Goal: Task Accomplishment & Management: Manage account settings

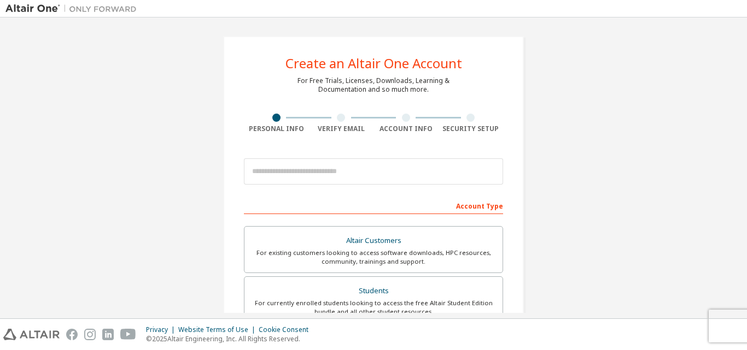
scroll to position [55, 0]
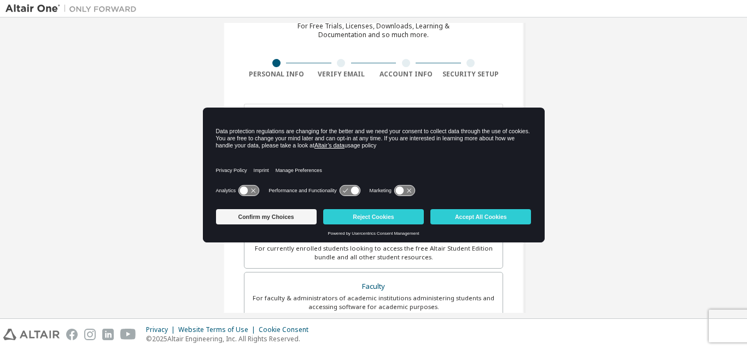
click at [616, 192] on div "Create an Altair One Account For Free Trials, Licenses, Downloads, Learning & D…" at bounding box center [373, 257] width 736 height 579
click at [517, 218] on button "Accept All Cookies" at bounding box center [480, 216] width 101 height 15
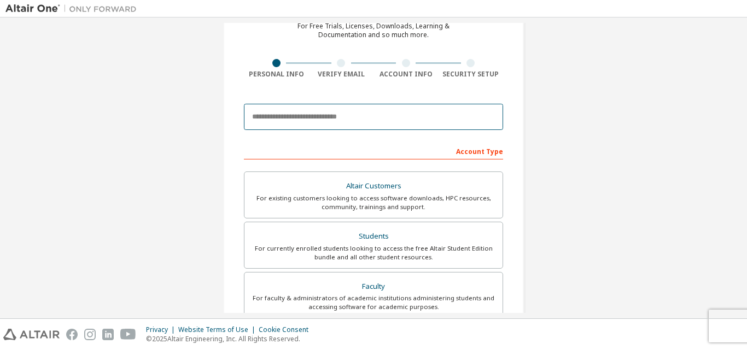
click at [298, 115] on input "email" at bounding box center [373, 117] width 259 height 26
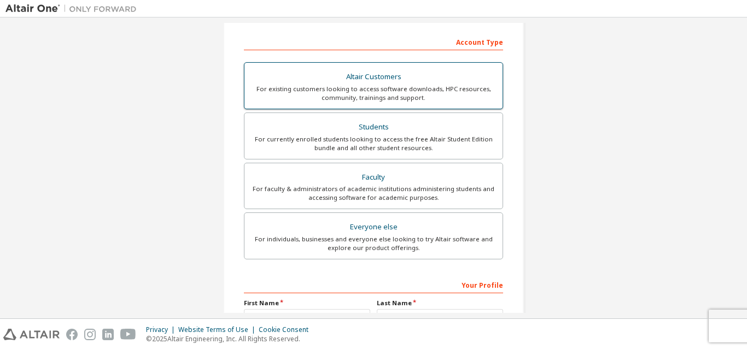
scroll to position [219, 0]
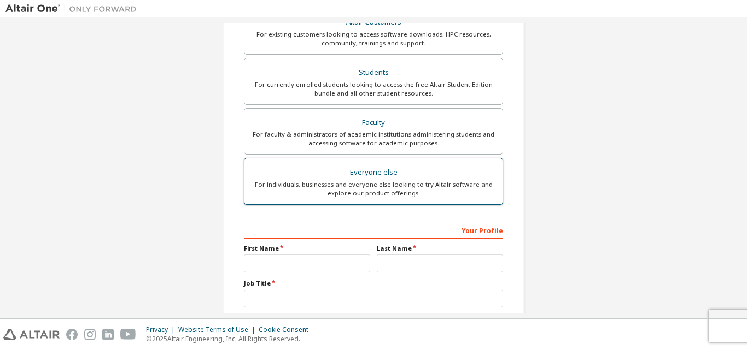
click at [408, 185] on div "For individuals, businesses and everyone else looking to try Altair software an…" at bounding box center [373, 188] width 245 height 17
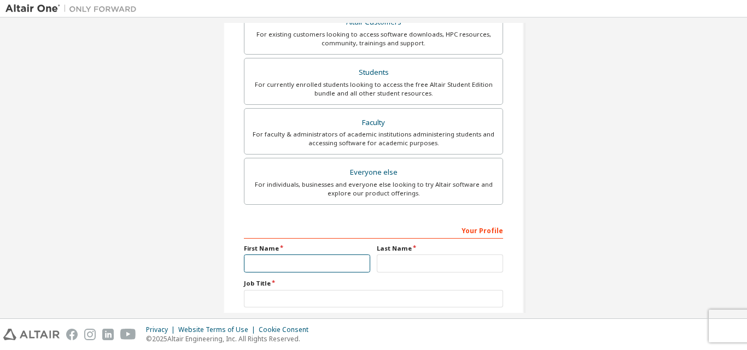
click at [303, 263] on input "text" at bounding box center [307, 264] width 126 height 18
type input "*****"
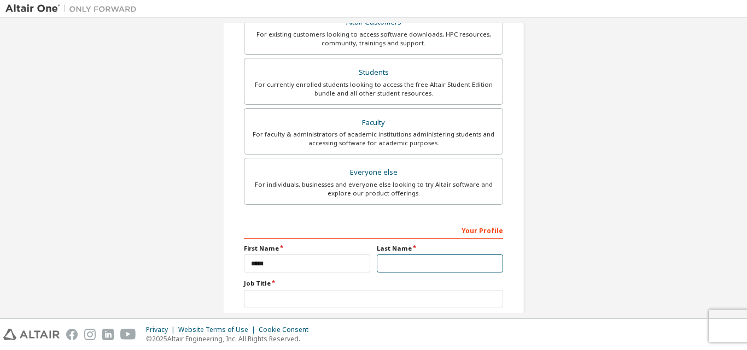
type input "****"
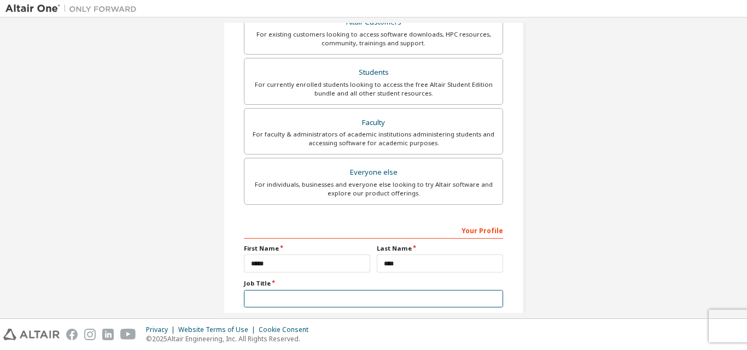
click at [348, 295] on input "text" at bounding box center [373, 299] width 259 height 18
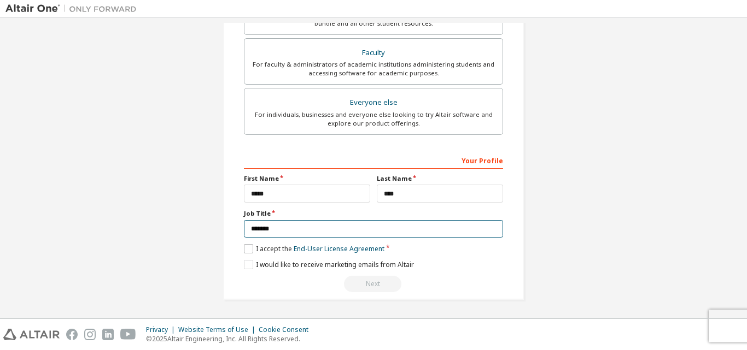
type input "*******"
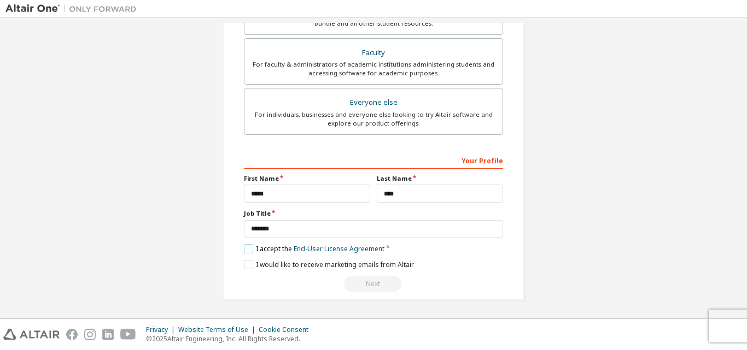
click at [245, 248] on label "I accept the End-User License Agreement" at bounding box center [314, 248] width 140 height 9
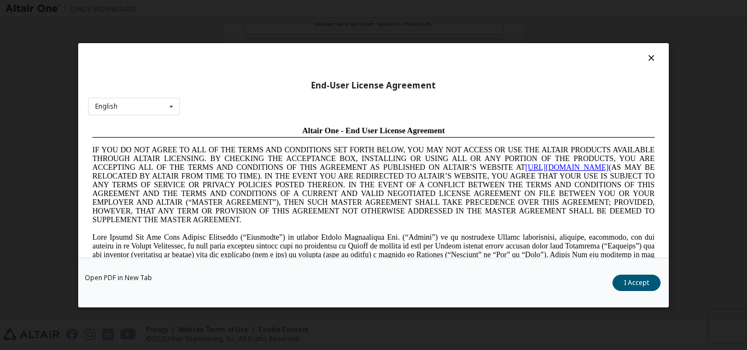
scroll to position [0, 0]
click at [652, 284] on button "I Accept" at bounding box center [636, 282] width 48 height 16
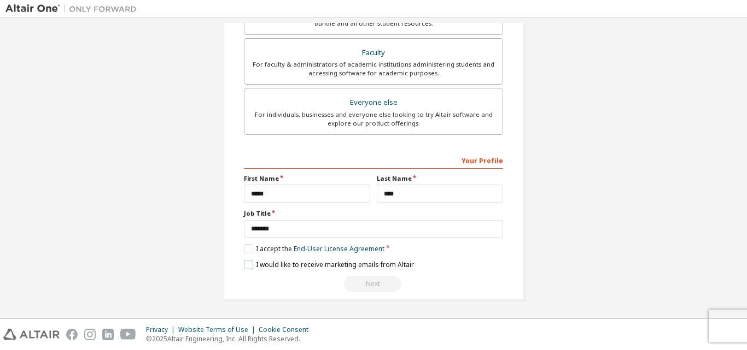
click at [247, 266] on label "I would like to receive marketing emails from Altair" at bounding box center [329, 264] width 170 height 9
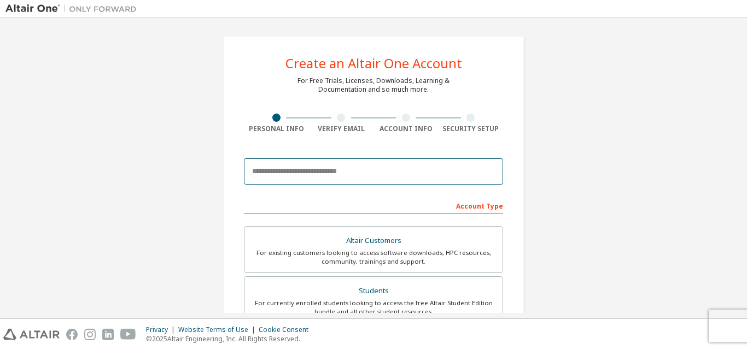
click at [351, 183] on input "email" at bounding box center [373, 172] width 259 height 26
type input "**********"
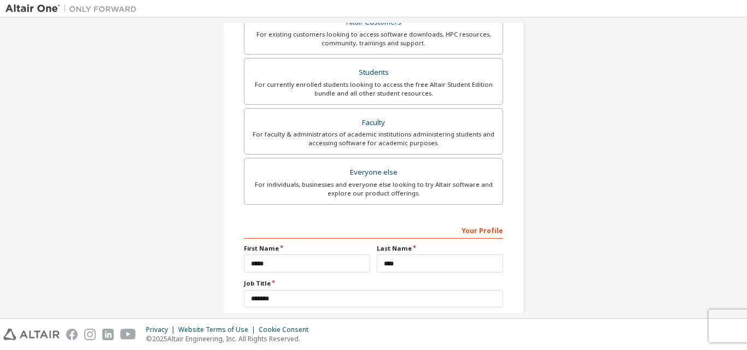
scroll to position [289, 0]
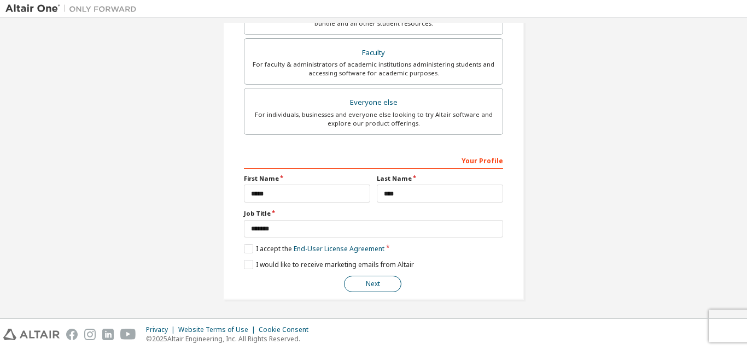
click at [357, 282] on button "Next" at bounding box center [372, 284] width 57 height 16
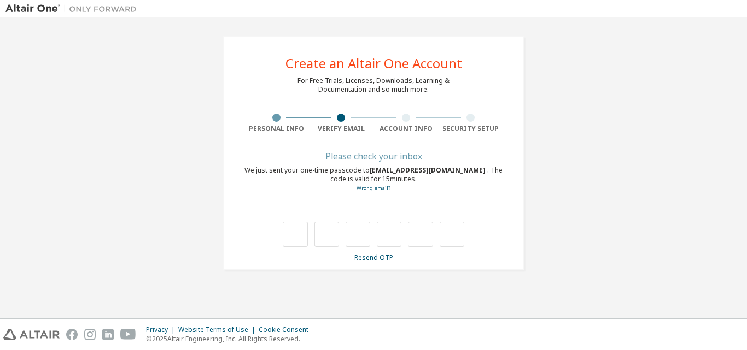
type input "*"
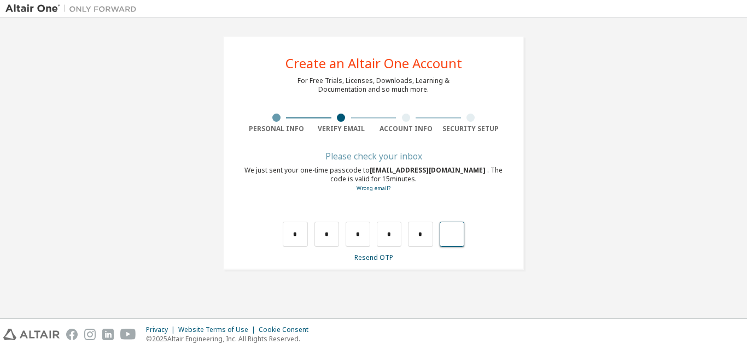
type input "*"
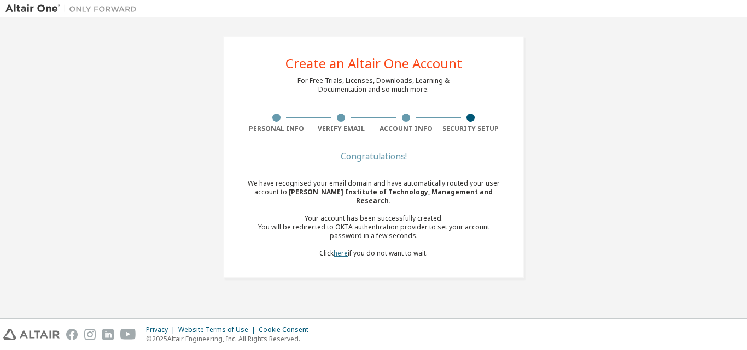
click at [342, 249] on link "here" at bounding box center [340, 253] width 14 height 9
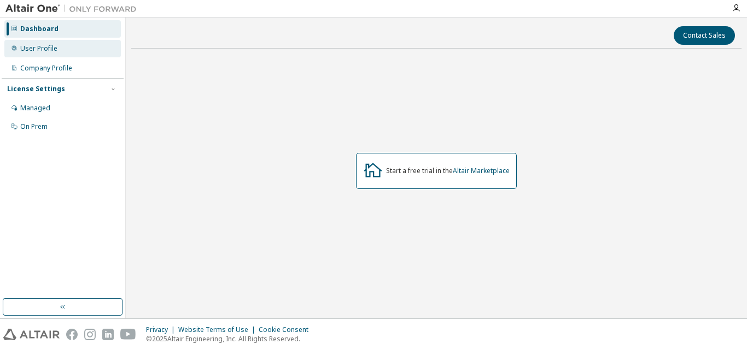
click at [51, 51] on div "User Profile" at bounding box center [38, 48] width 37 height 9
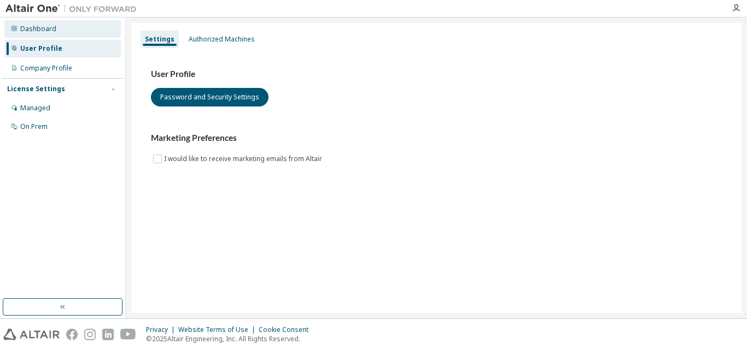
click at [48, 25] on div "Dashboard" at bounding box center [38, 29] width 36 height 9
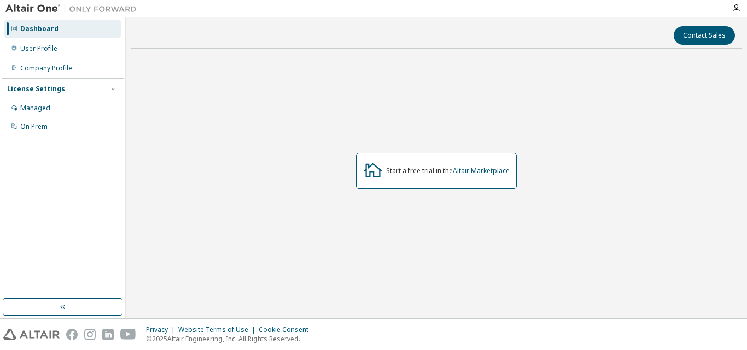
click at [394, 167] on div "Start a free trial in the Altair Marketplace" at bounding box center [448, 171] width 124 height 9
